Goal: Connect with others: Establish contact or relationships with other users

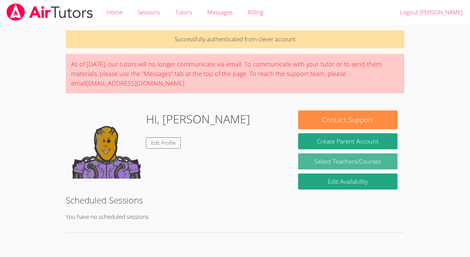
click at [319, 161] on link "Select Teachers/Courses" at bounding box center [347, 161] width 99 height 16
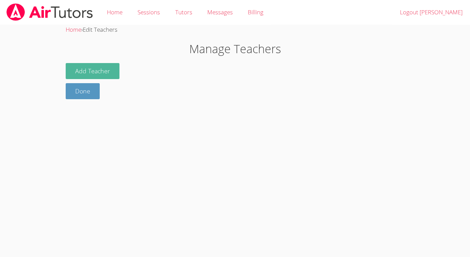
click at [106, 71] on button "Add Teacher" at bounding box center [93, 71] width 54 height 16
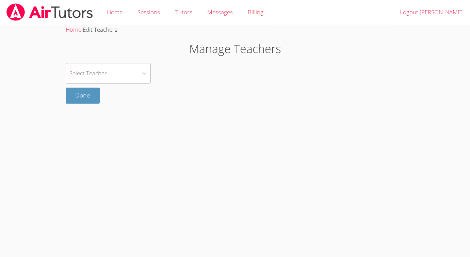
click at [109, 73] on div "Select Teacher" at bounding box center [102, 73] width 72 height 20
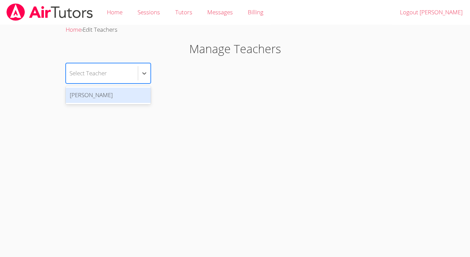
click at [210, 105] on body "Home Sessions Tutors Messages Billing Logout [PERSON_NAME] Home › Edit Teachers…" at bounding box center [235, 128] width 470 height 257
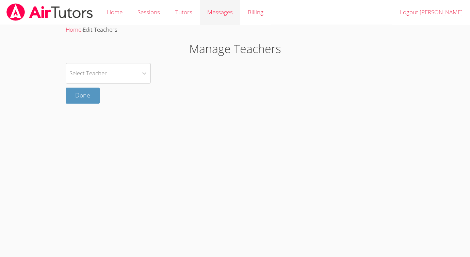
click at [209, 18] on link "Messages" at bounding box center [220, 12] width 41 height 25
